Goal: Transaction & Acquisition: Purchase product/service

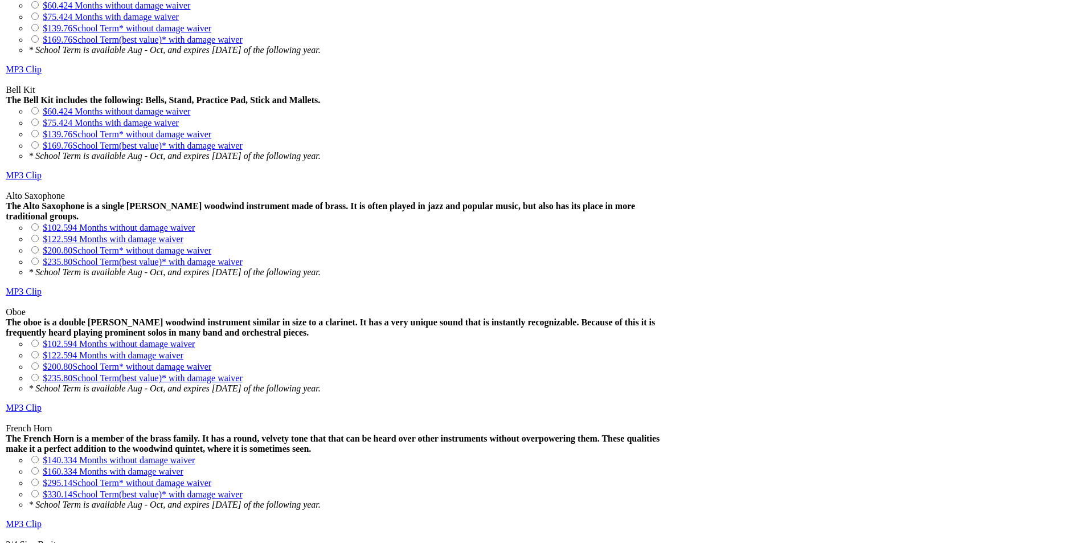
scroll to position [1385, 0]
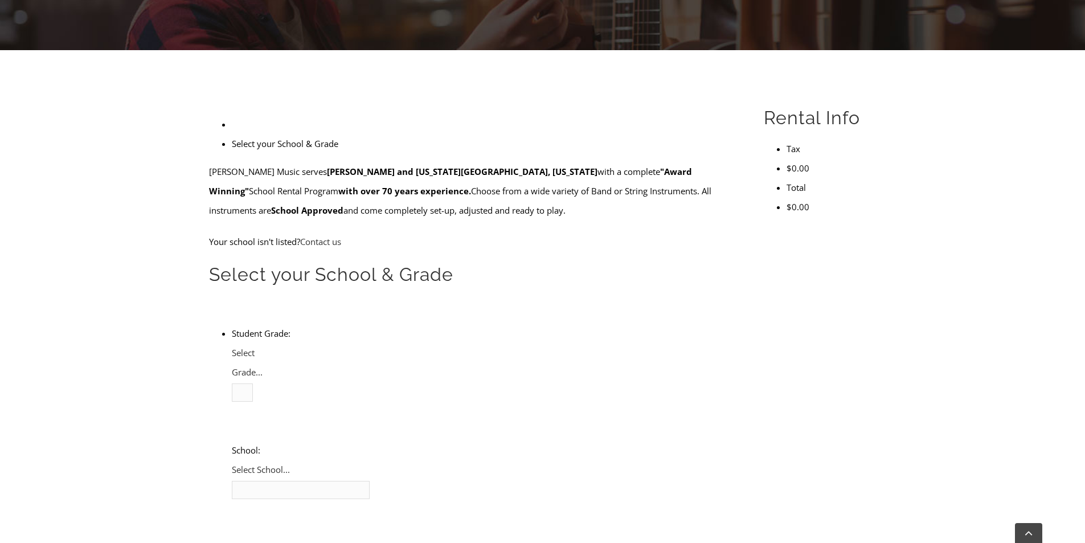
scroll to position [285, 0]
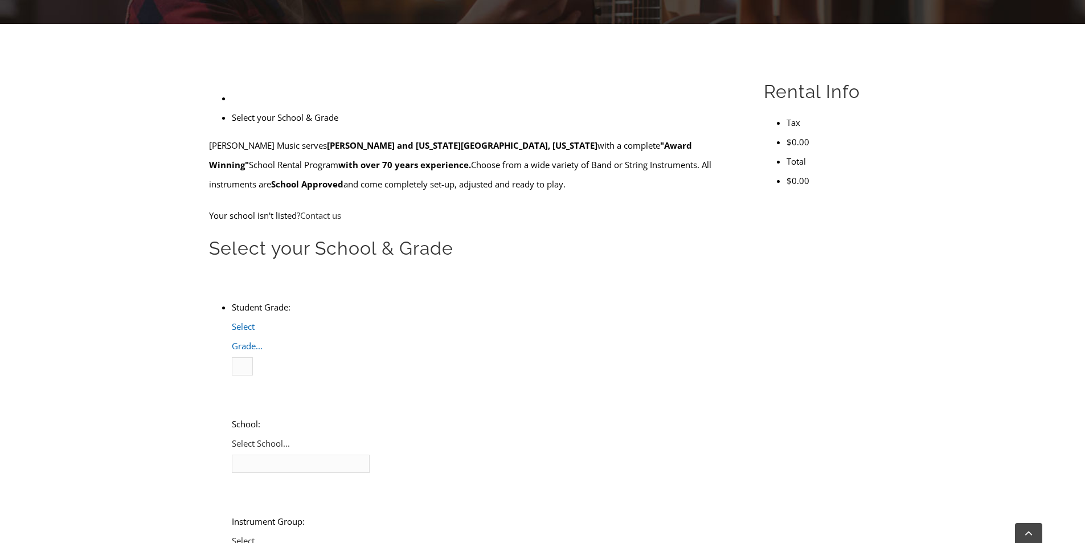
click at [262, 321] on span "Select Grade..." at bounding box center [247, 336] width 31 height 31
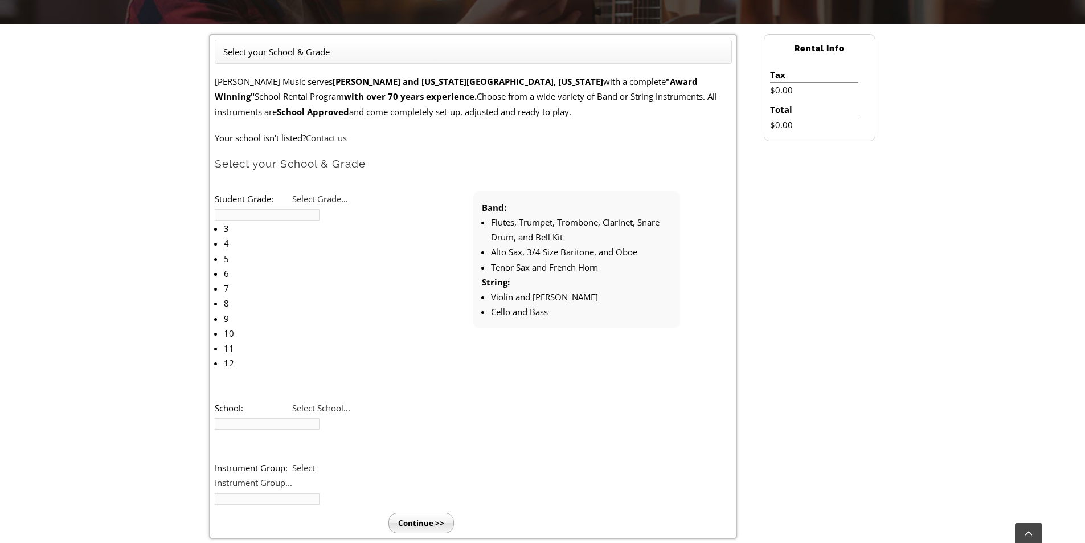
click at [328, 244] on li "5" at bounding box center [363, 241] width 123 height 14
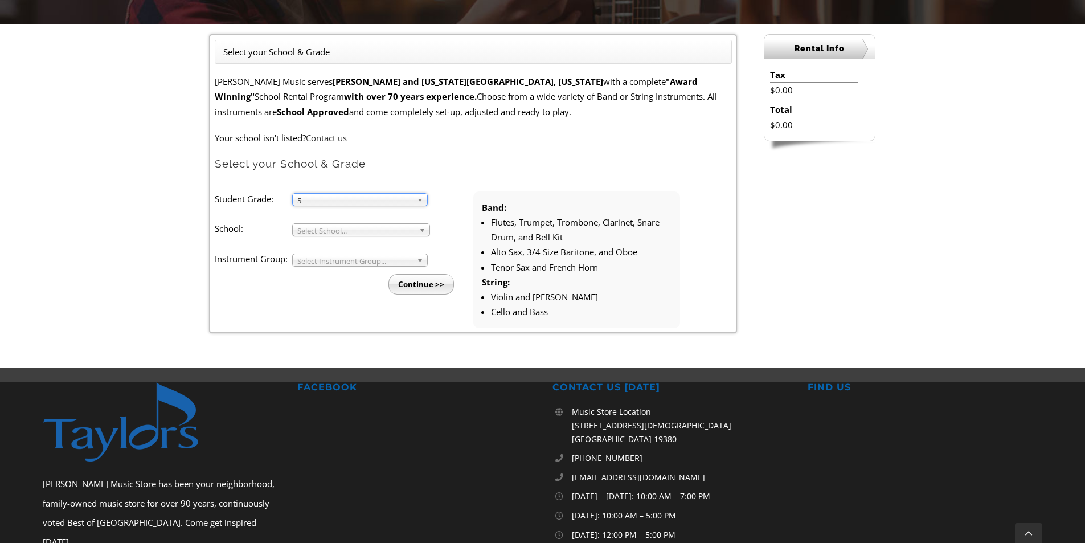
click at [323, 229] on span "Select School..." at bounding box center [355, 231] width 117 height 14
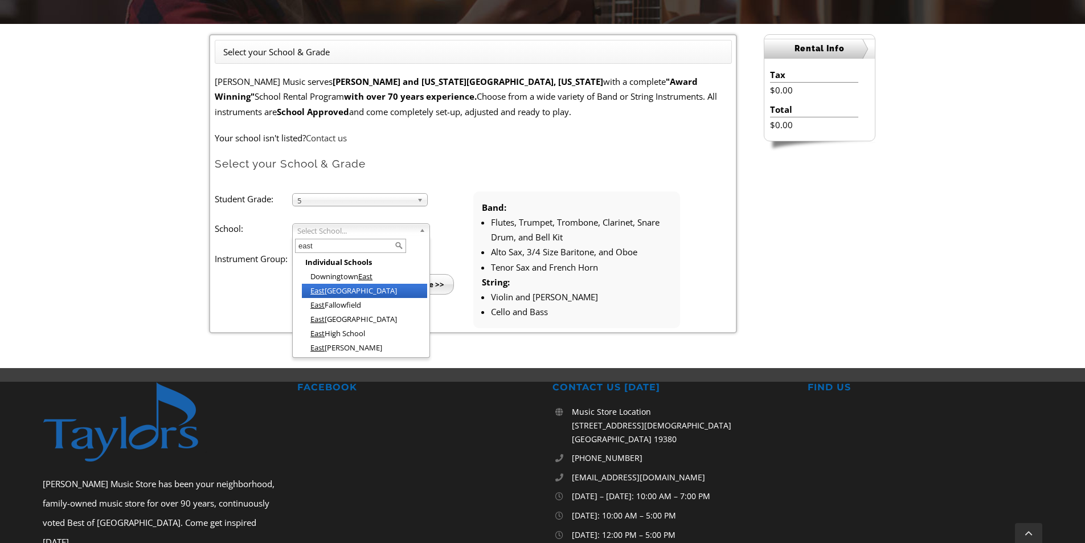
type input "east"
click at [335, 290] on li "East Bradford Elementary" at bounding box center [364, 291] width 125 height 14
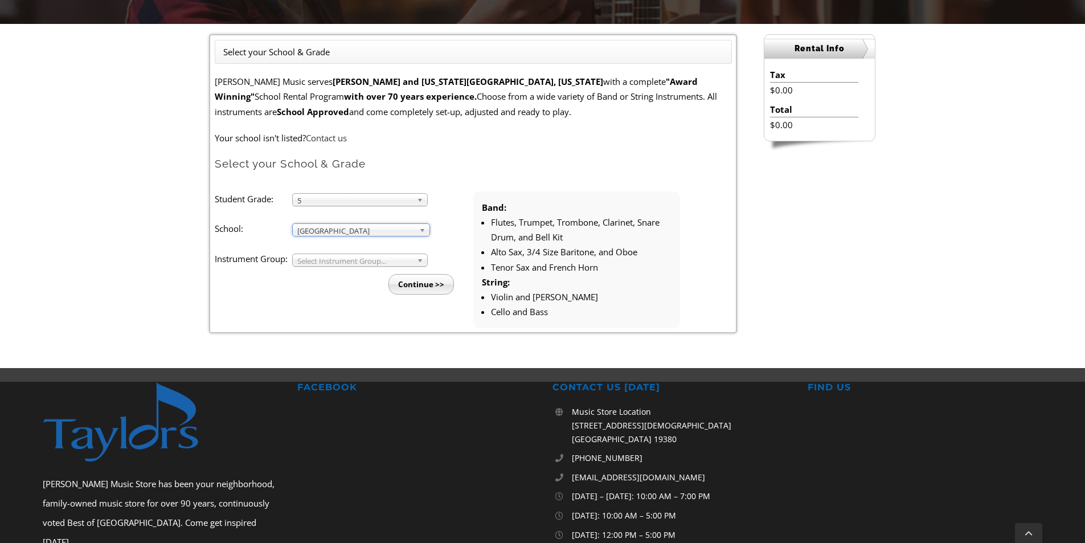
click at [335, 260] on span "Select Instrument Group..." at bounding box center [354, 261] width 115 height 14
click at [327, 271] on li "Band" at bounding box center [363, 273] width 123 height 14
click at [407, 286] on input "Continue >>" at bounding box center [420, 284] width 65 height 20
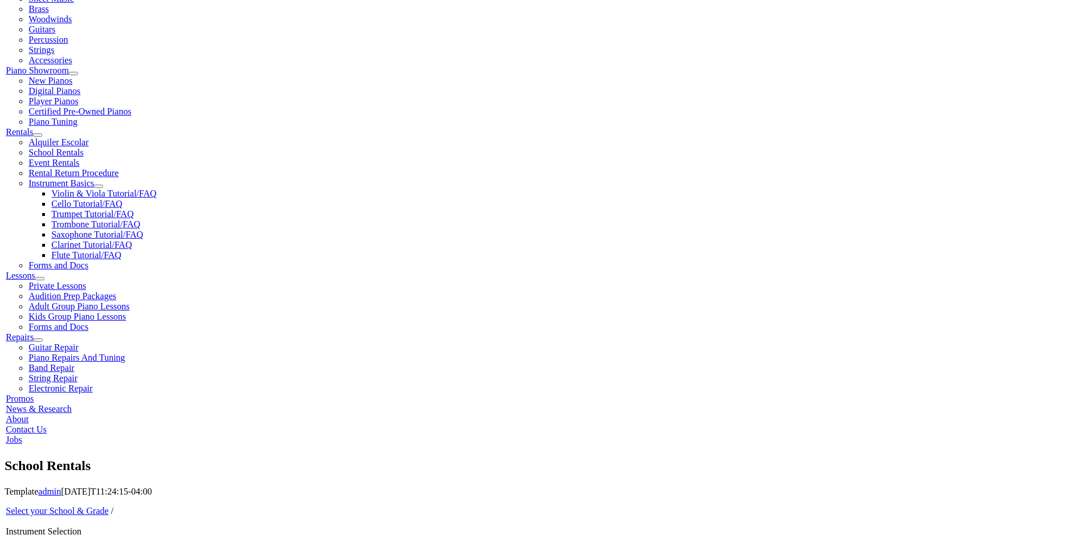
scroll to position [250, 0]
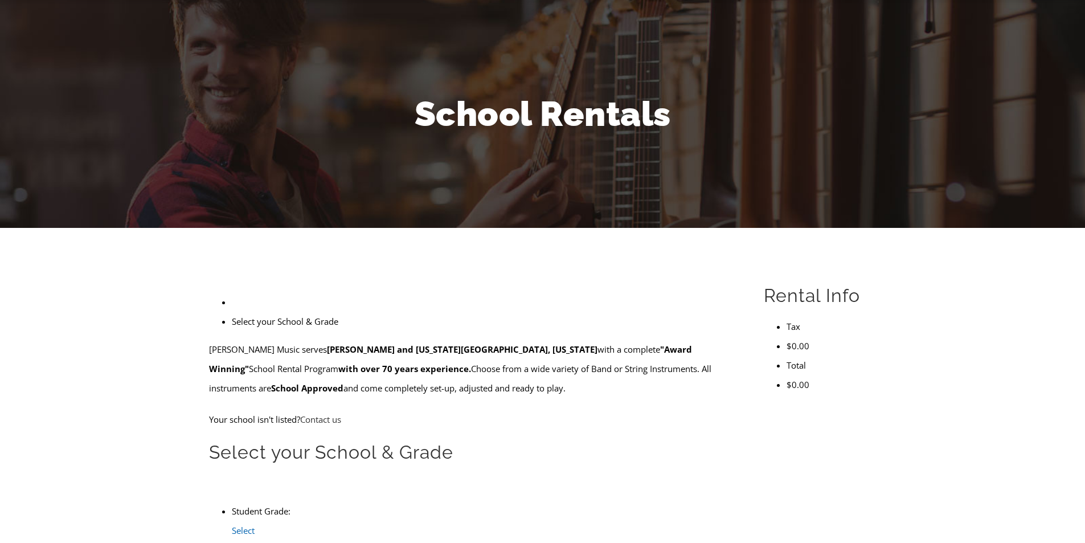
scroll to position [95, 0]
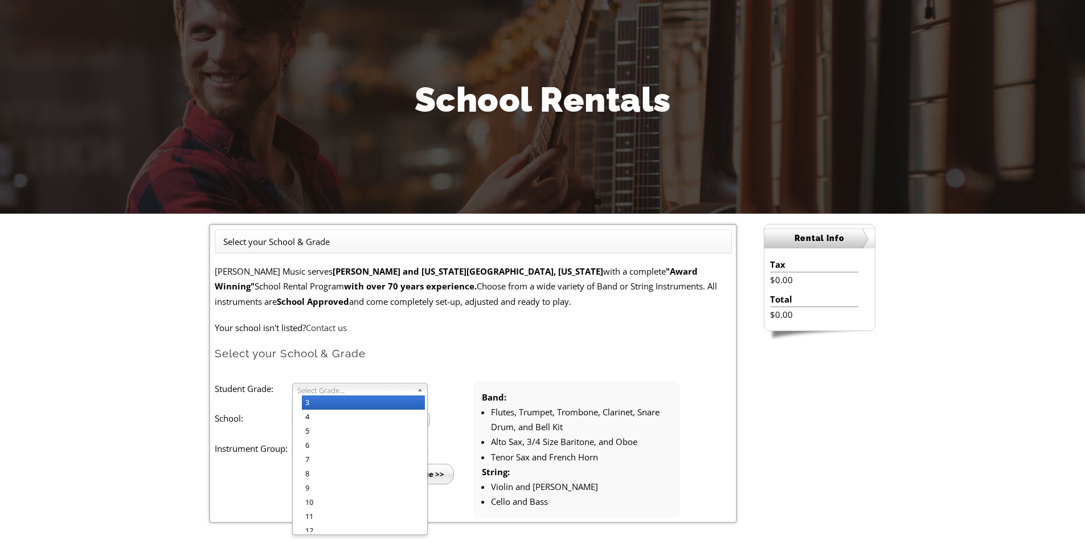
click at [322, 392] on span "Select Grade..." at bounding box center [354, 390] width 115 height 14
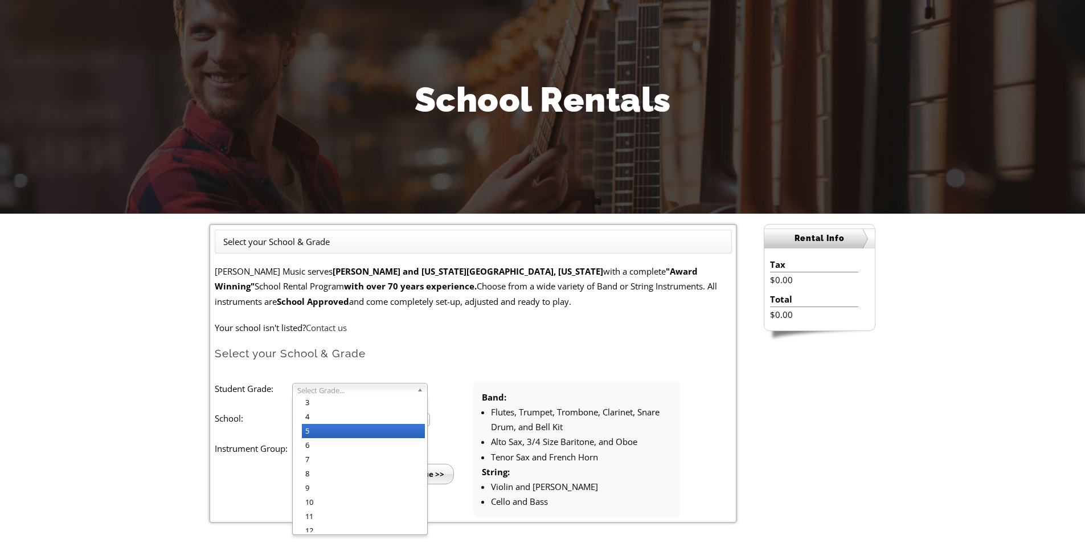
click at [319, 433] on li "5" at bounding box center [363, 431] width 123 height 14
click at [330, 421] on span "Select School..." at bounding box center [355, 420] width 117 height 14
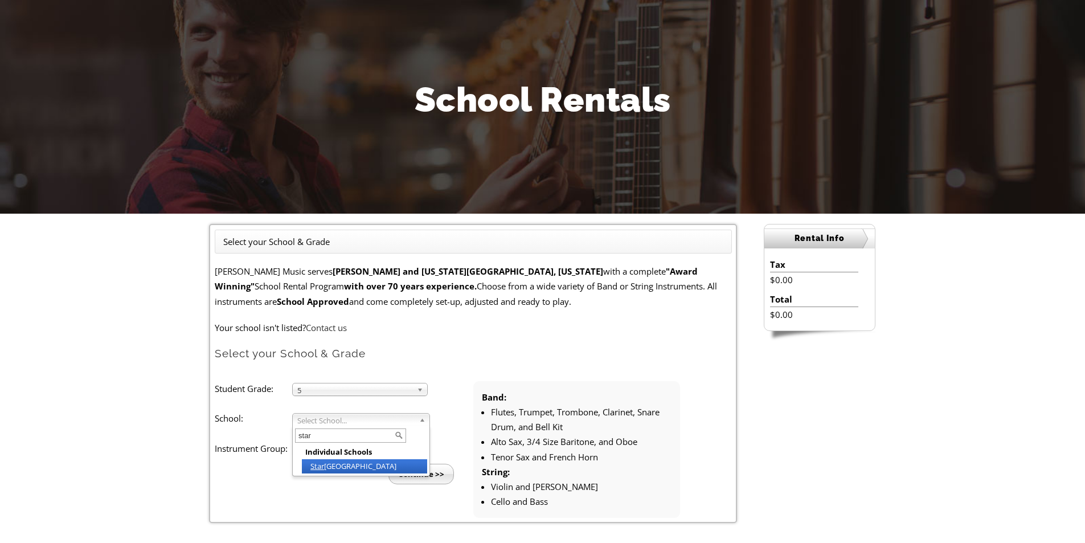
type input "star"
click at [334, 466] on li "Star kweather Elementary" at bounding box center [364, 466] width 125 height 14
click at [329, 446] on span "Select Instrument Group..." at bounding box center [354, 451] width 115 height 14
click at [327, 462] on li "Band" at bounding box center [363, 463] width 123 height 14
click at [404, 466] on input "Continue >>" at bounding box center [420, 473] width 65 height 20
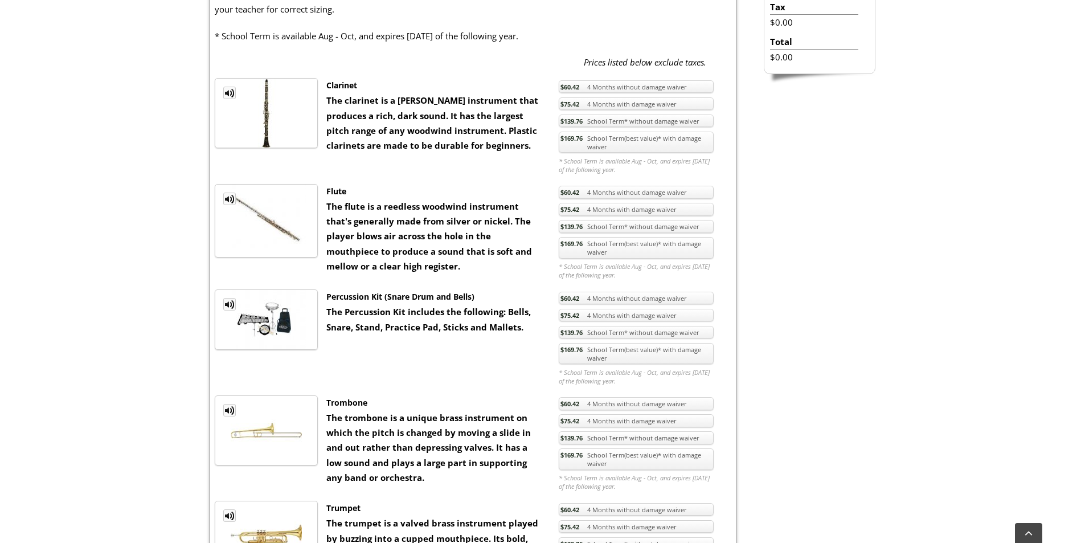
scroll to position [456, 0]
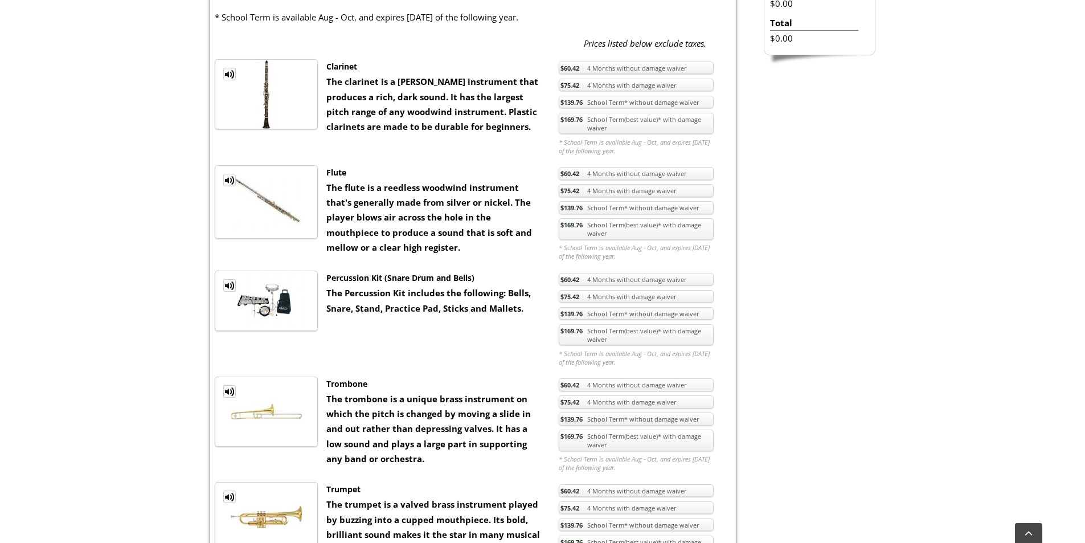
click at [635, 333] on link "$169.76 School Term(best value)* with damage waiver" at bounding box center [636, 335] width 155 height 22
